Goal: Information Seeking & Learning: Check status

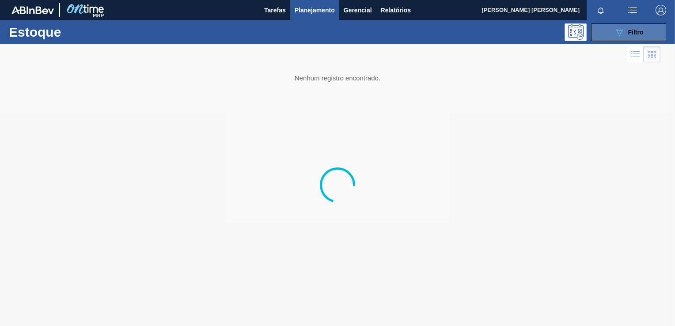
click at [608, 29] on button "089F7B8B-B2A5-4AFE-B5C0-19BA573D28AC Filtro" at bounding box center [628, 32] width 75 height 18
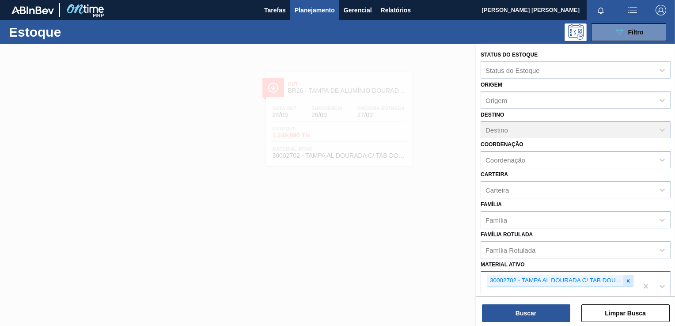
click at [625, 278] on icon at bounding box center [628, 281] width 6 height 6
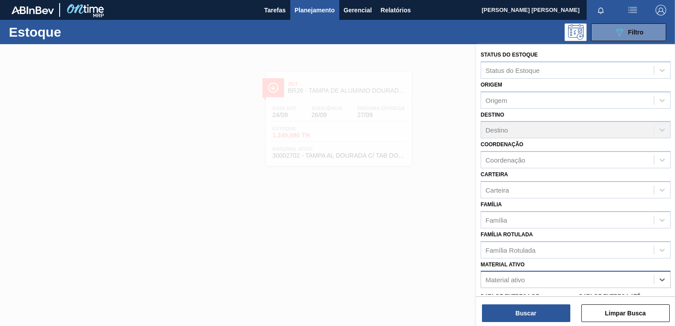
scroll to position [1, 0]
type ativo "7403"
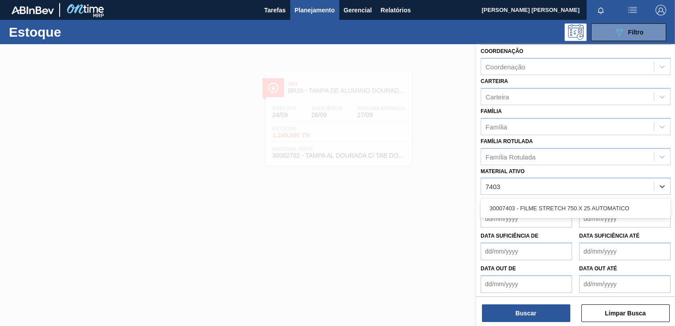
scroll to position [94, 0]
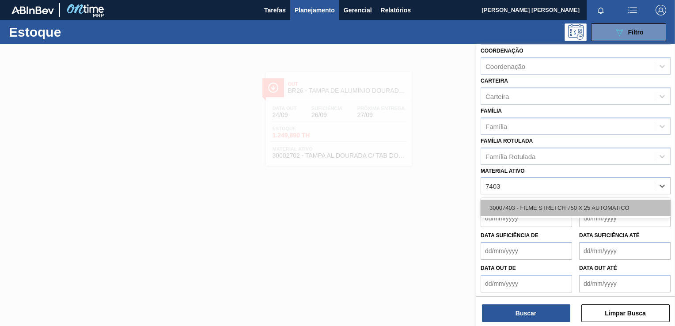
click at [558, 204] on div "30007403 - FILME STRETCH 750 X 25 AUTOMATICO" at bounding box center [575, 208] width 190 height 16
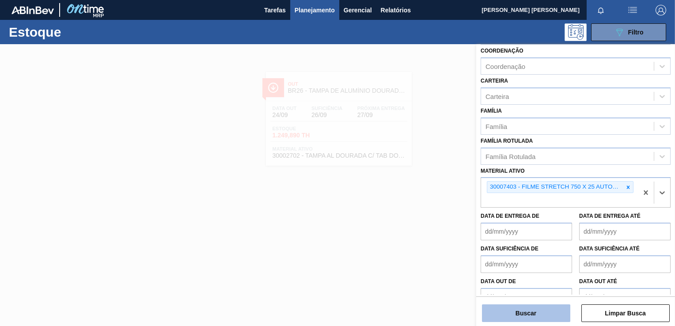
click at [544, 317] on button "Buscar" at bounding box center [526, 313] width 88 height 18
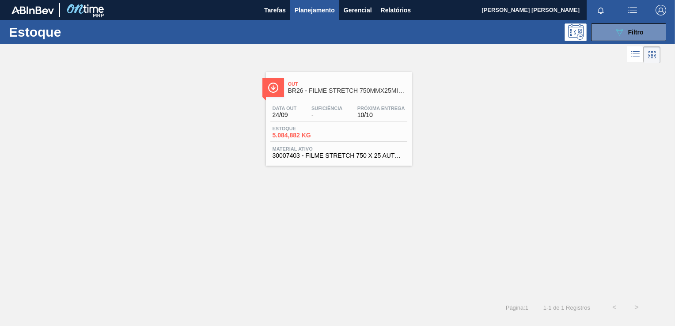
click at [339, 109] on span "Suficiência" at bounding box center [326, 108] width 31 height 5
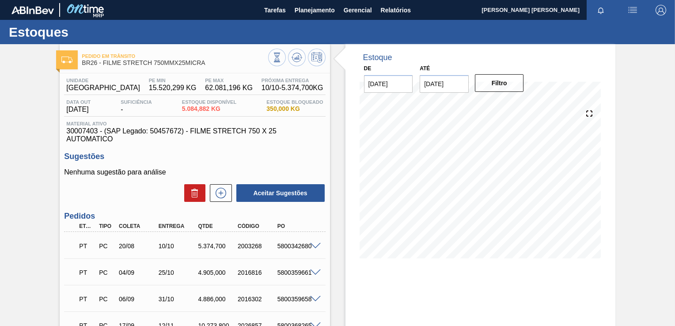
drag, startPoint x: 320, startPoint y: 8, endPoint x: 316, endPoint y: 24, distance: 16.3
click at [320, 8] on span "Planejamento" at bounding box center [314, 10] width 40 height 11
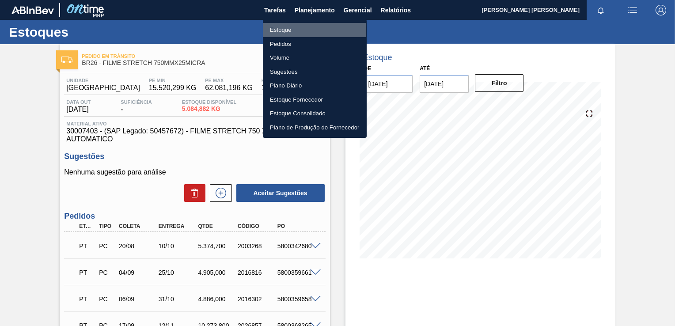
click at [287, 32] on li "Estoque" at bounding box center [315, 30] width 104 height 14
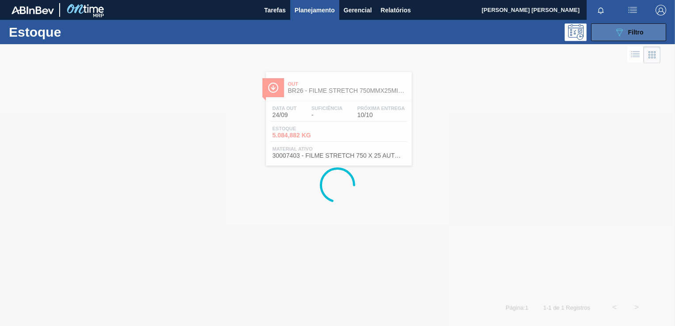
click at [611, 38] on button "089F7B8B-B2A5-4AFE-B5C0-19BA573D28AC Filtro" at bounding box center [628, 32] width 75 height 18
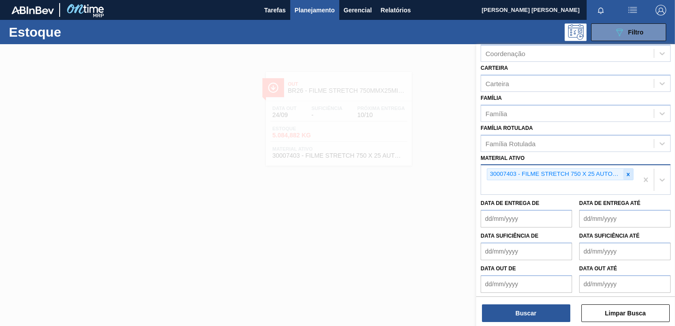
click at [627, 174] on icon at bounding box center [628, 174] width 6 height 6
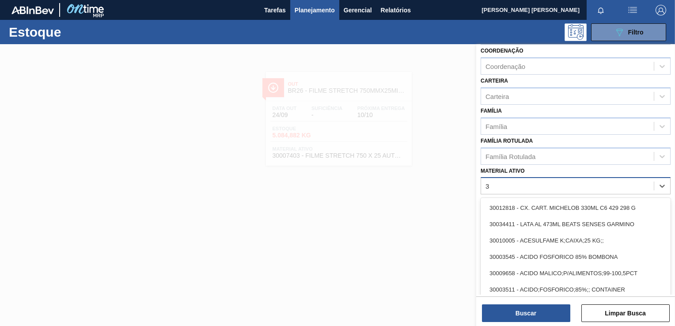
scroll to position [106, 0]
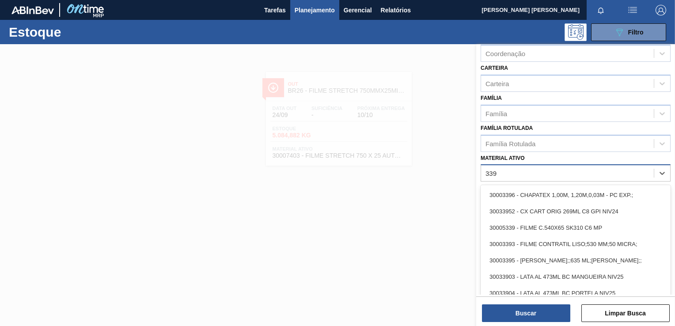
type ativo "3393"
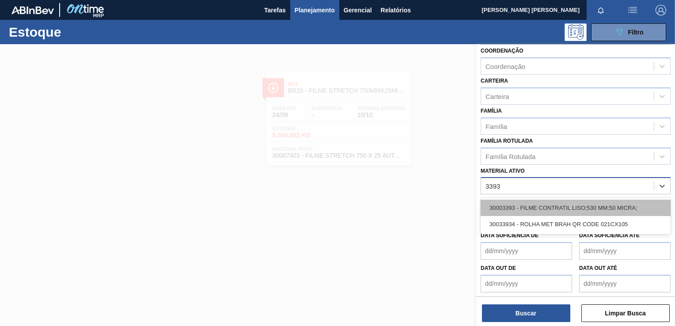
click at [534, 206] on div "30003393 - FILME CONTRATIL LISO;530 MM;50 MICRA;" at bounding box center [575, 208] width 190 height 16
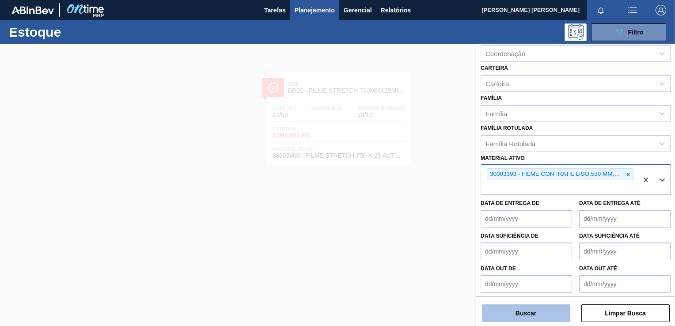
click at [518, 313] on button "Buscar" at bounding box center [526, 313] width 88 height 18
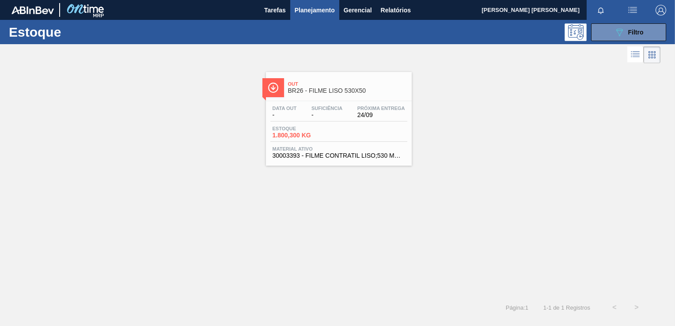
click at [380, 106] on span "Próxima Entrega" at bounding box center [381, 108] width 48 height 5
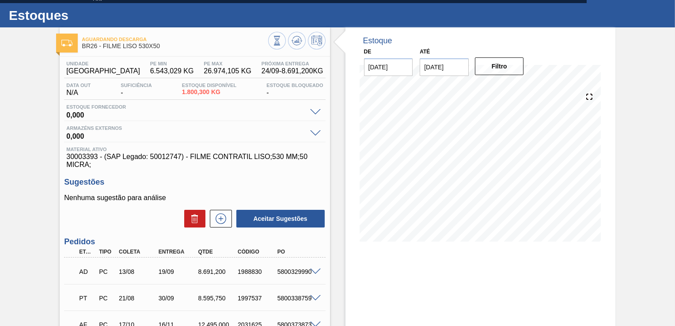
scroll to position [17, 0]
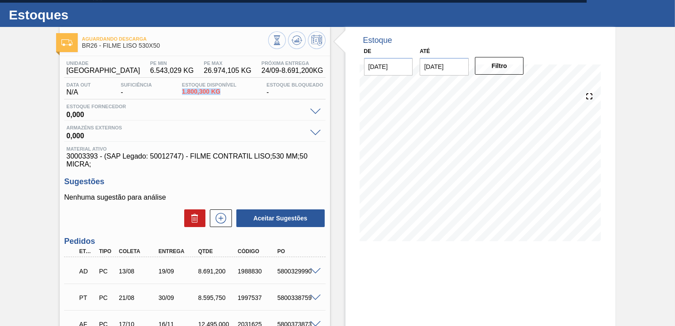
drag, startPoint x: 181, startPoint y: 88, endPoint x: 223, endPoint y: 89, distance: 42.0
click at [223, 89] on div "Estoque Disponível 1.800,300 KG" at bounding box center [209, 89] width 59 height 14
drag, startPoint x: 193, startPoint y: 271, endPoint x: 230, endPoint y: 269, distance: 37.2
click at [230, 269] on div "8.691,200" at bounding box center [212, 271] width 40 height 7
click at [20, 160] on div "Aguardando Descarga BR26 - FILME LISO 530X50 Unidade Uberlândia PE MIN 6.543,02…" at bounding box center [337, 231] width 675 height 408
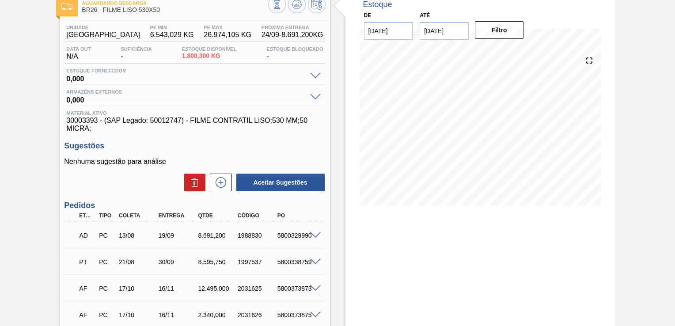
scroll to position [0, 0]
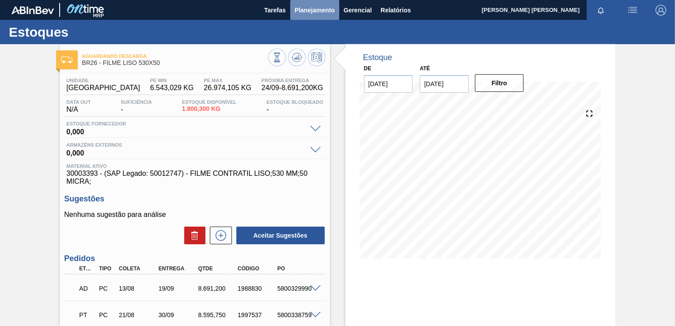
click at [317, 11] on span "Planejamento" at bounding box center [314, 10] width 40 height 11
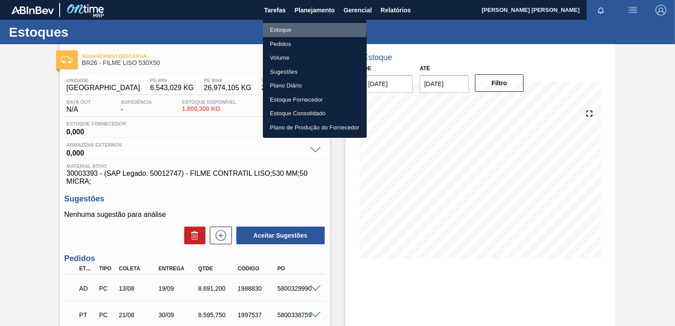
click at [281, 26] on li "Estoque" at bounding box center [315, 30] width 104 height 14
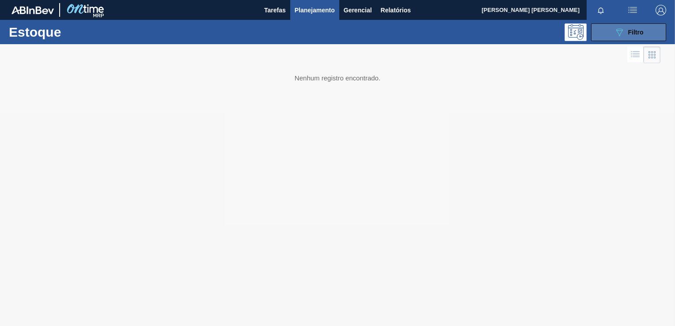
click at [647, 30] on button "089F7B8B-B2A5-4AFE-B5C0-19BA573D28AC Filtro" at bounding box center [628, 32] width 75 height 18
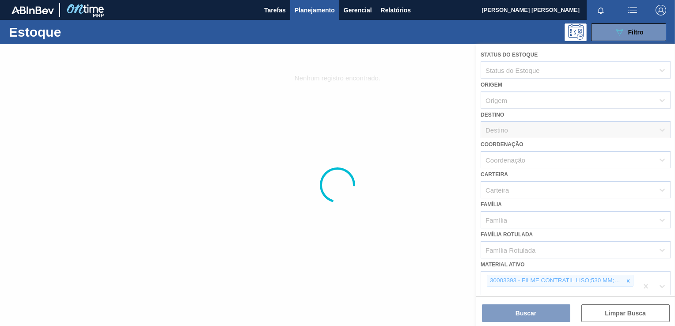
click at [627, 280] on div at bounding box center [337, 185] width 675 height 282
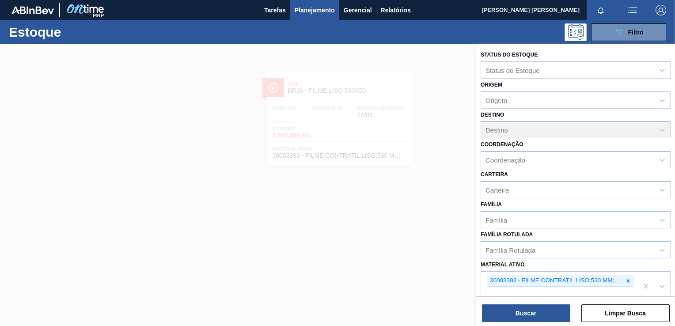
click at [627, 280] on icon at bounding box center [628, 281] width 6 height 6
type ativo "30012577"
click at [625, 279] on icon at bounding box center [628, 279] width 6 height 6
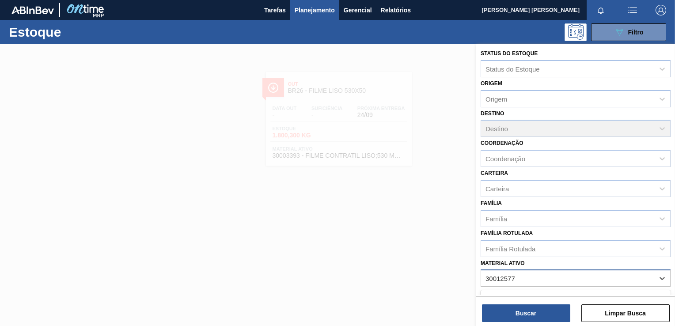
scroll to position [50, 0]
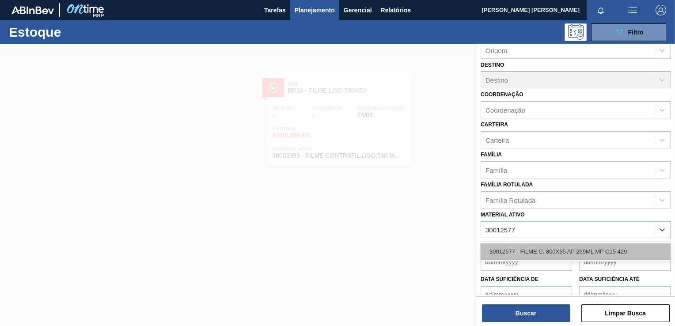
click at [557, 252] on div "30012577 - FILME C. 800X65 AP 269ML MP C15 429" at bounding box center [575, 251] width 190 height 16
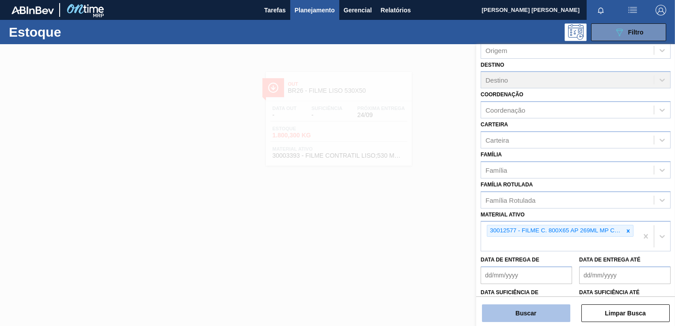
click at [530, 315] on button "Buscar" at bounding box center [526, 313] width 88 height 18
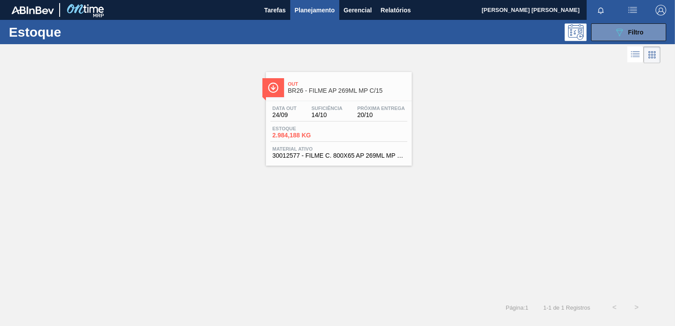
click at [354, 111] on div "Data out 24/09 Suficiência 14/10 Próxima Entrega 20/10" at bounding box center [338, 114] width 137 height 16
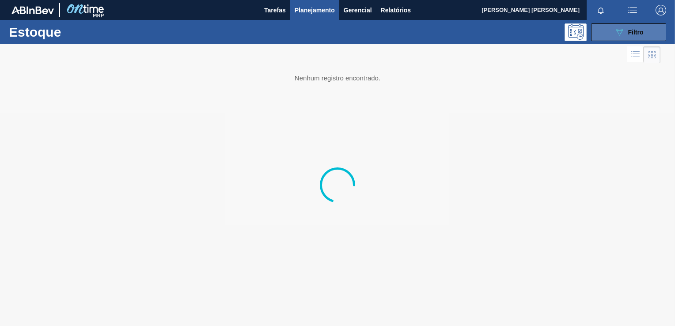
click at [607, 27] on button "089F7B8B-B2A5-4AFE-B5C0-19BA573D28AC Filtro" at bounding box center [628, 32] width 75 height 18
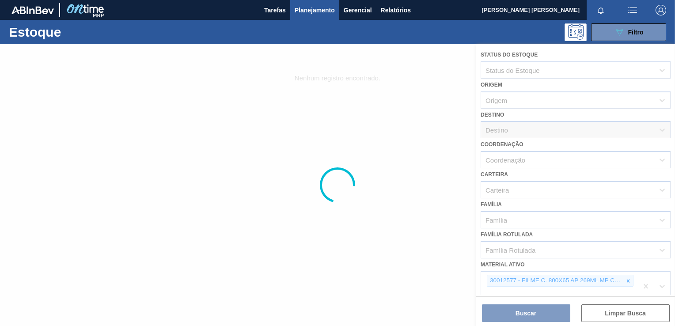
click at [629, 276] on div at bounding box center [337, 185] width 675 height 282
click at [625, 278] on div at bounding box center [337, 185] width 675 height 282
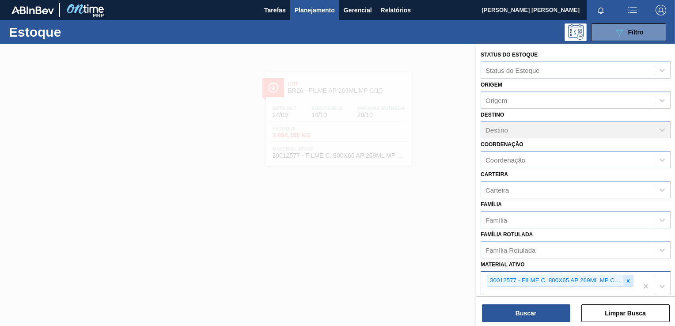
click at [625, 278] on icon at bounding box center [628, 281] width 6 height 6
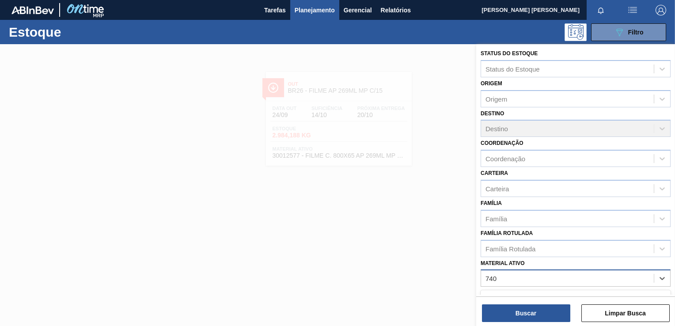
type ativo "7403"
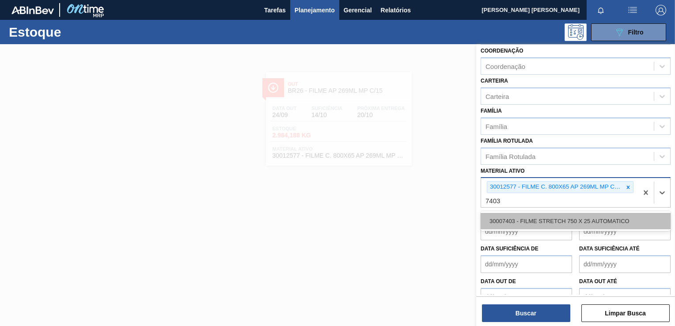
click at [558, 223] on div "30007403 - FILME STRETCH 750 X 25 AUTOMATICO" at bounding box center [575, 221] width 190 height 16
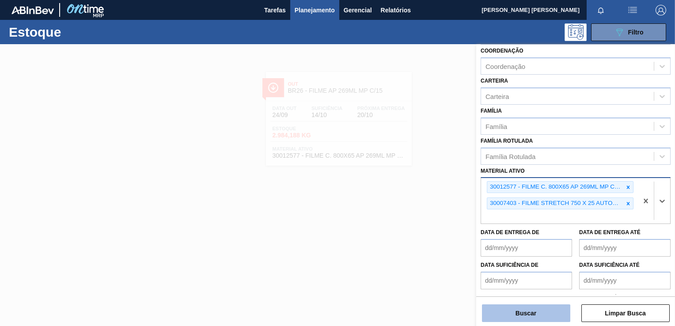
click at [536, 312] on button "Buscar" at bounding box center [526, 313] width 88 height 18
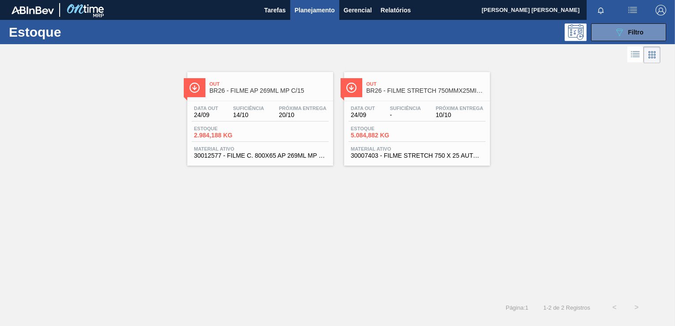
click at [392, 146] on span "Material ativo" at bounding box center [417, 148] width 132 height 5
